Goal: Task Accomplishment & Management: Manage account settings

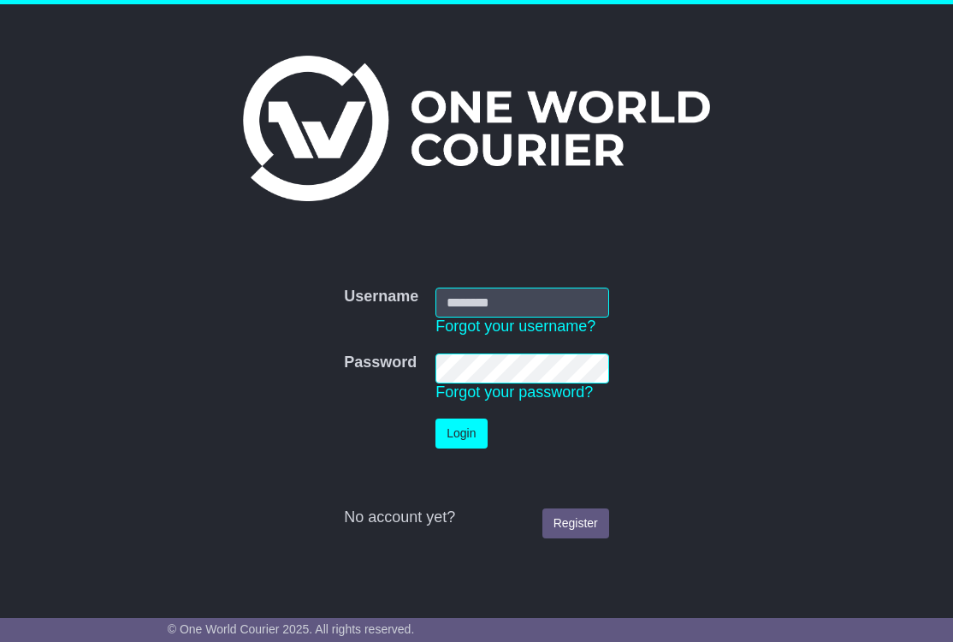
type input "**********"
click at [465, 429] on button "Login" at bounding box center [460, 433] width 51 height 30
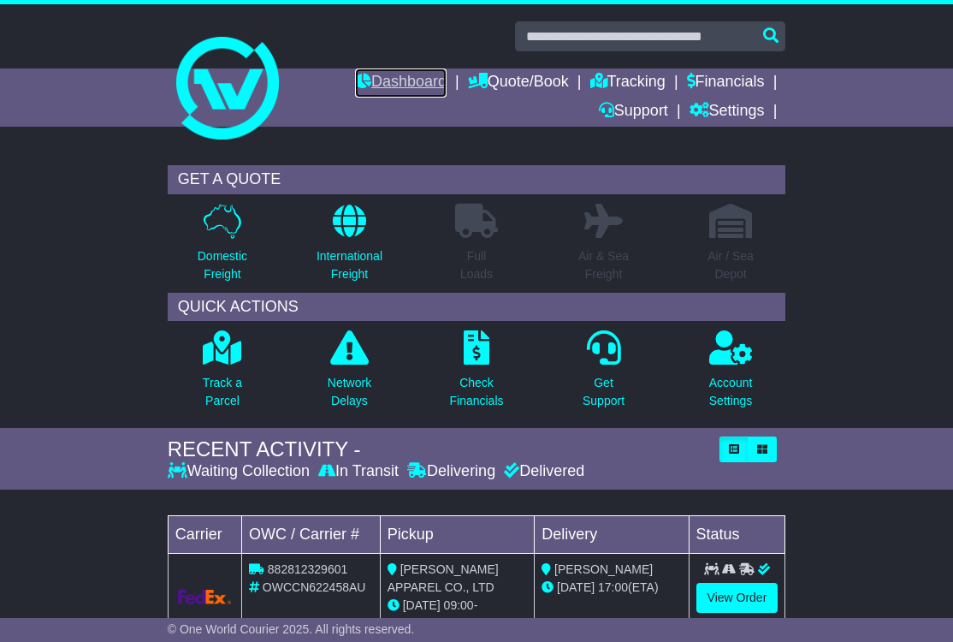
click at [402, 70] on link "Dashboard" at bounding box center [401, 82] width 92 height 29
click at [379, 78] on link "Dashboard" at bounding box center [401, 82] width 92 height 29
click at [612, 77] on link "Tracking" at bounding box center [627, 82] width 75 height 29
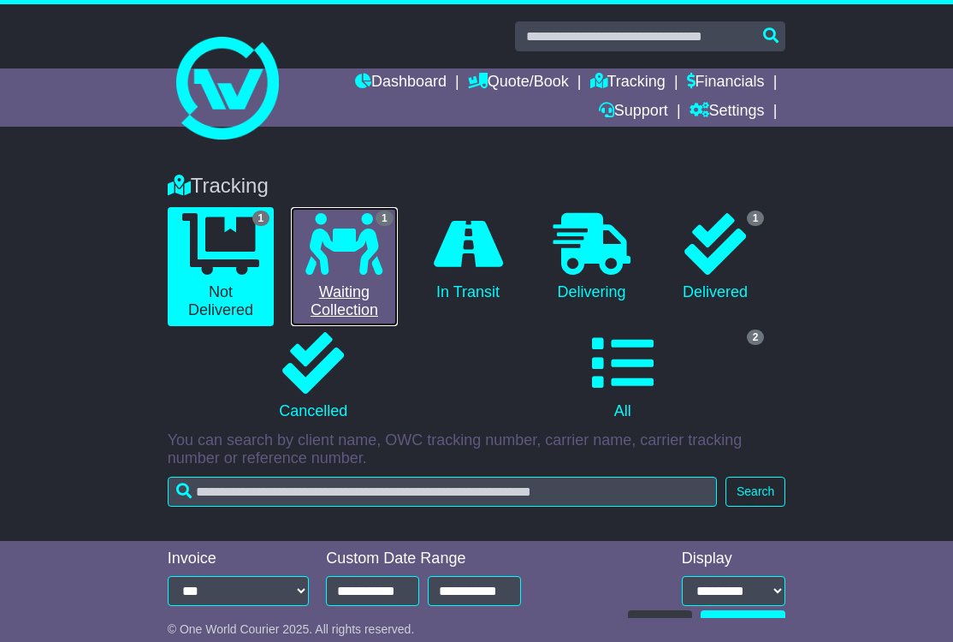
click at [364, 228] on icon at bounding box center [343, 244] width 77 height 62
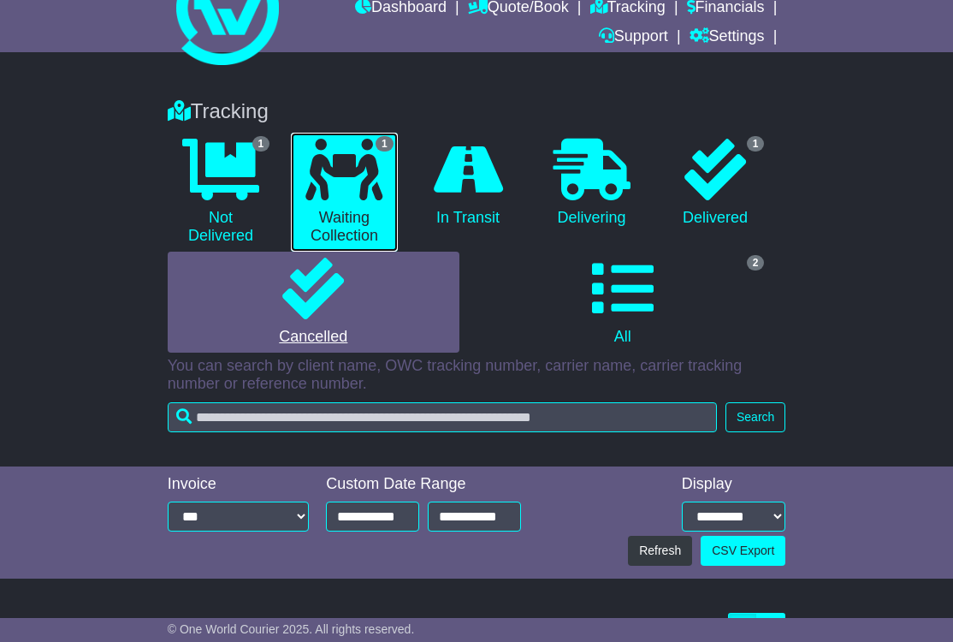
scroll to position [264, 0]
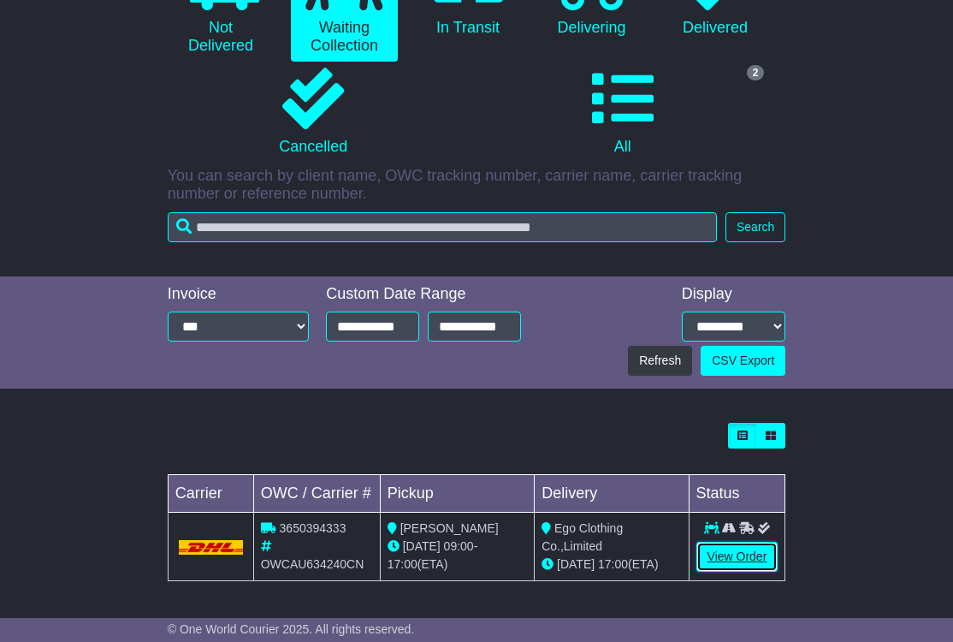
click at [717, 560] on link "View Order" at bounding box center [737, 557] width 82 height 30
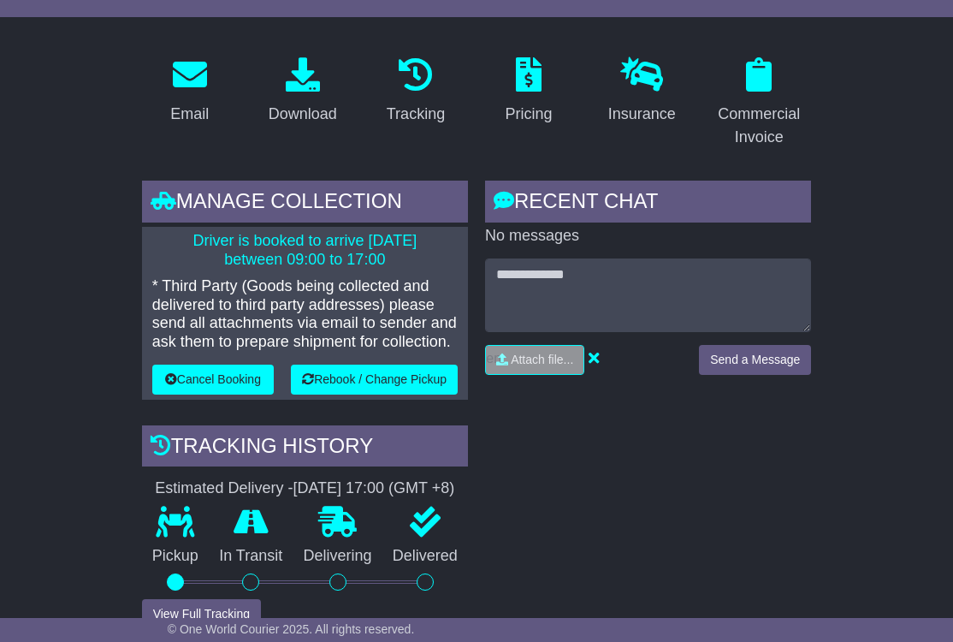
scroll to position [270, 0]
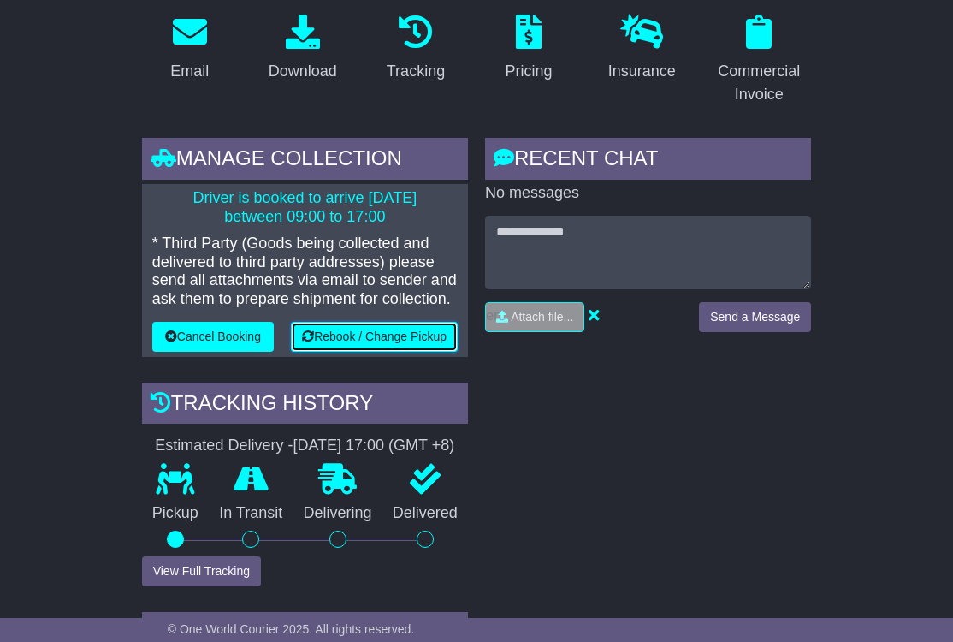
click at [298, 352] on button "Rebook / Change Pickup" at bounding box center [374, 337] width 167 height 30
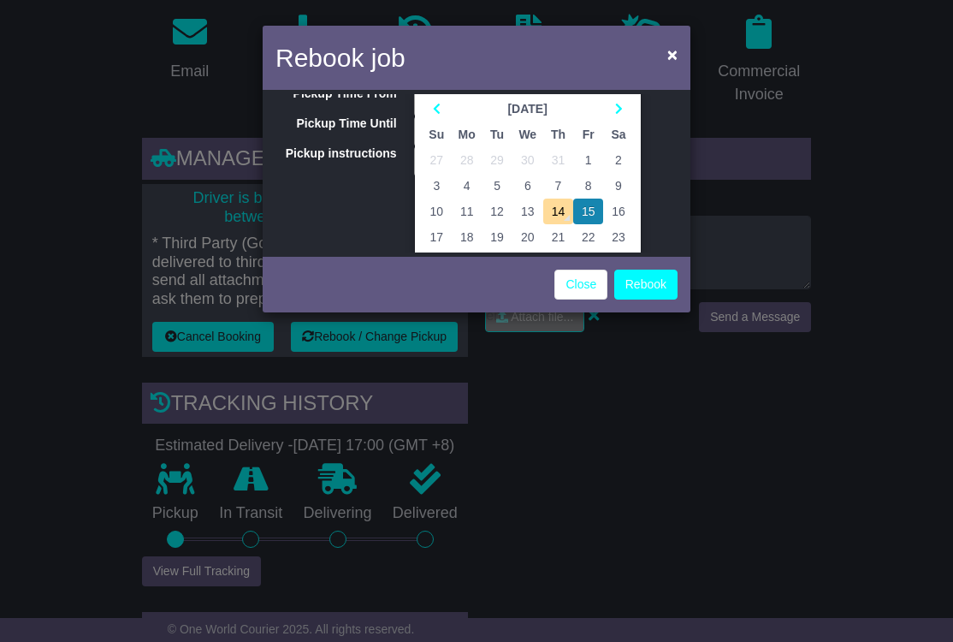
scroll to position [120, 0]
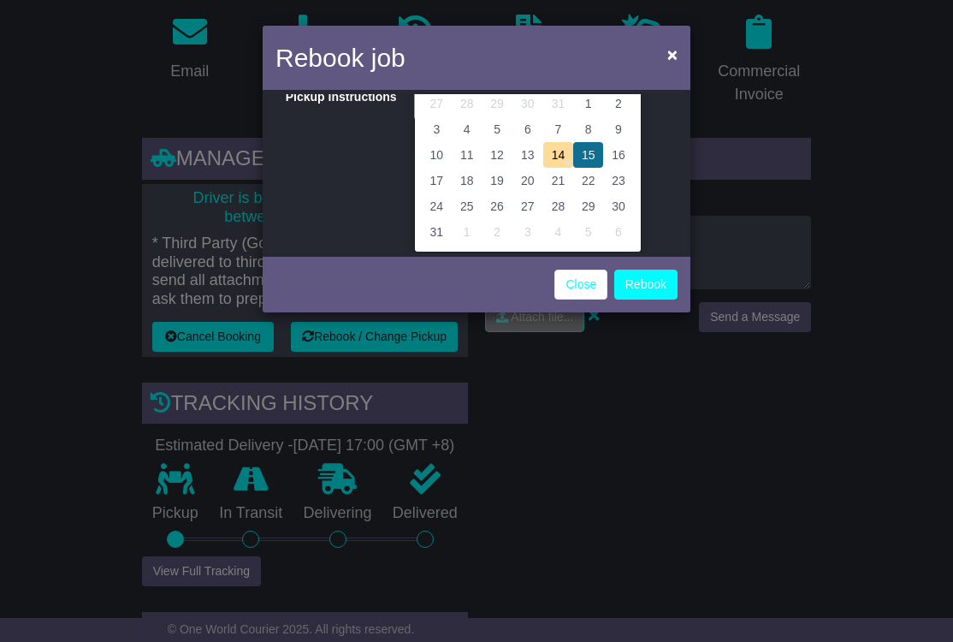
click at [585, 153] on td "15" at bounding box center [588, 155] width 30 height 26
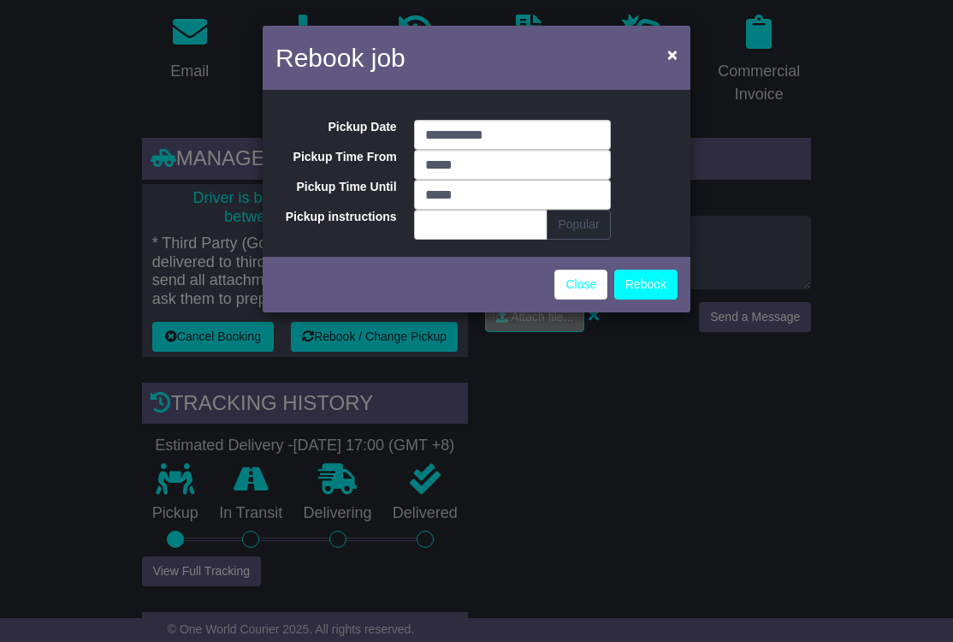
scroll to position [0, 0]
click at [437, 169] on input "*****" at bounding box center [512, 165] width 197 height 30
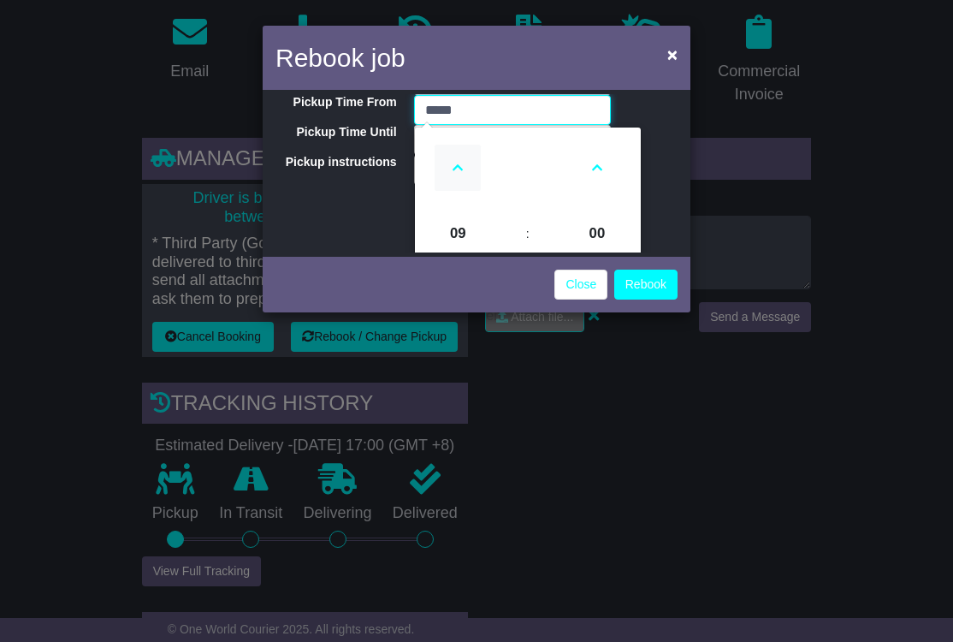
scroll to position [80, 0]
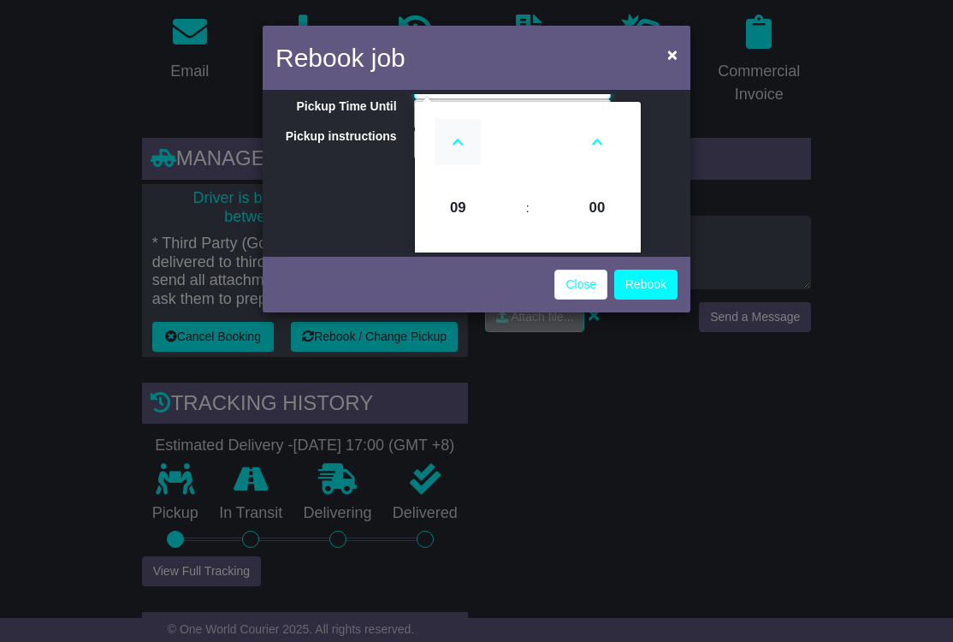
click at [454, 139] on icon at bounding box center [458, 142] width 46 height 46
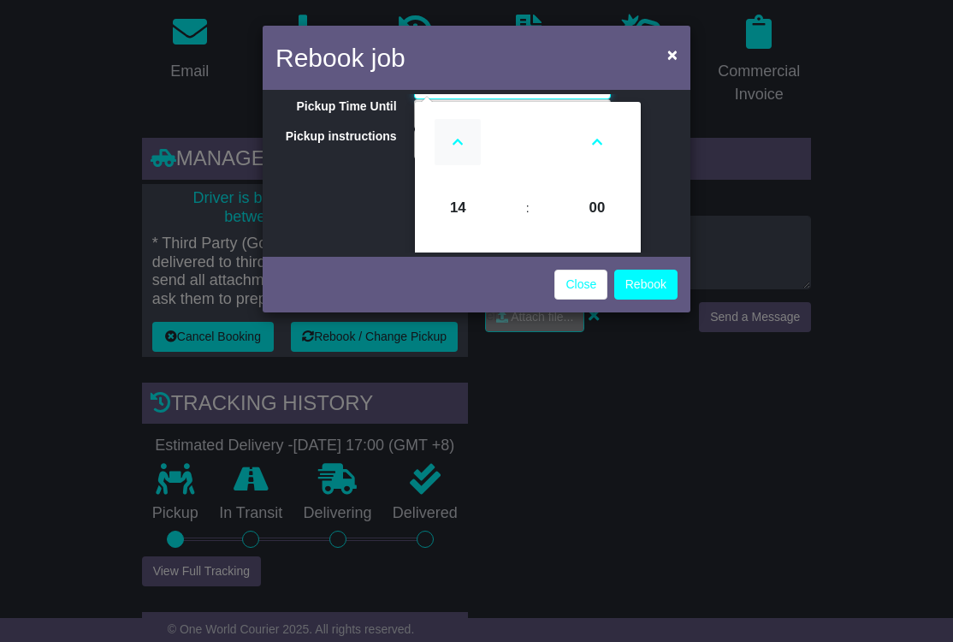
click at [454, 139] on icon at bounding box center [458, 142] width 46 height 46
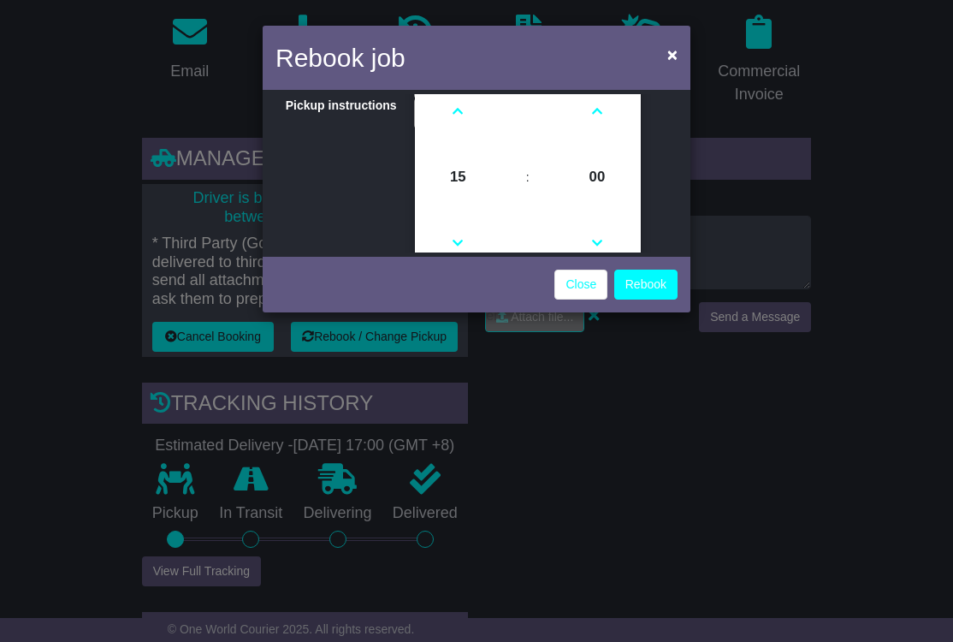
scroll to position [144, 0]
click at [455, 214] on icon at bounding box center [458, 211] width 46 height 46
type input "*****"
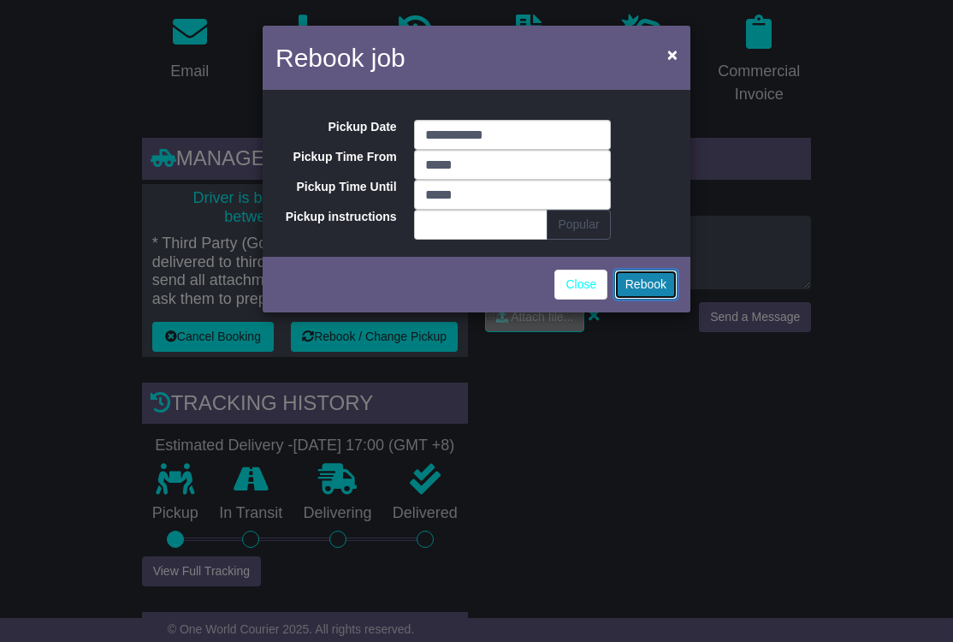
scroll to position [0, 0]
click at [646, 287] on button "Rebook" at bounding box center [645, 285] width 63 height 30
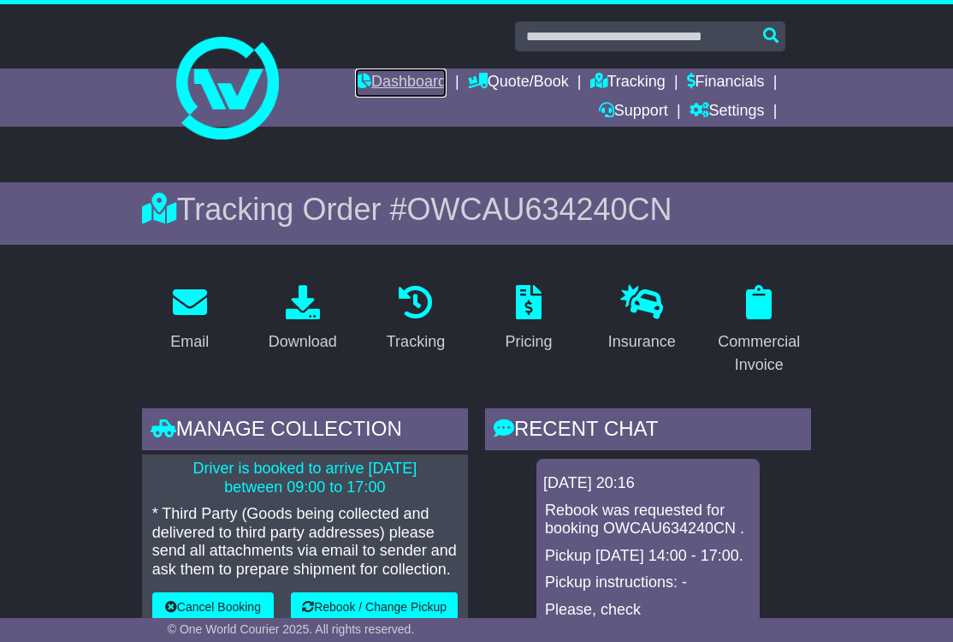
click at [372, 82] on link "Dashboard" at bounding box center [401, 82] width 92 height 29
